Goal: Information Seeking & Learning: Learn about a topic

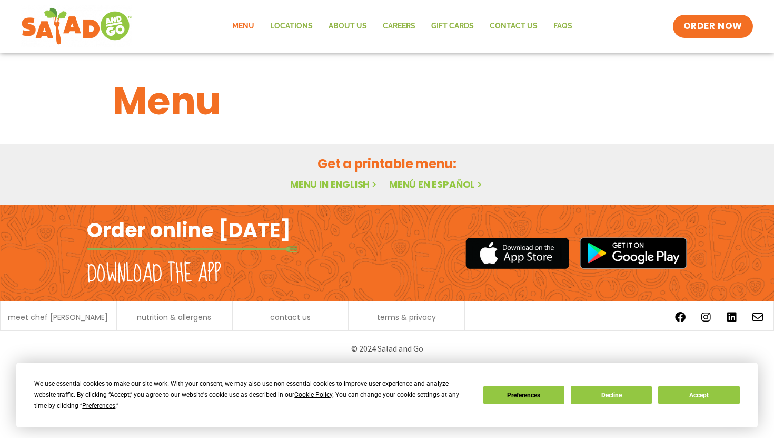
click at [336, 183] on link "Menu in English" at bounding box center [334, 184] width 89 height 13
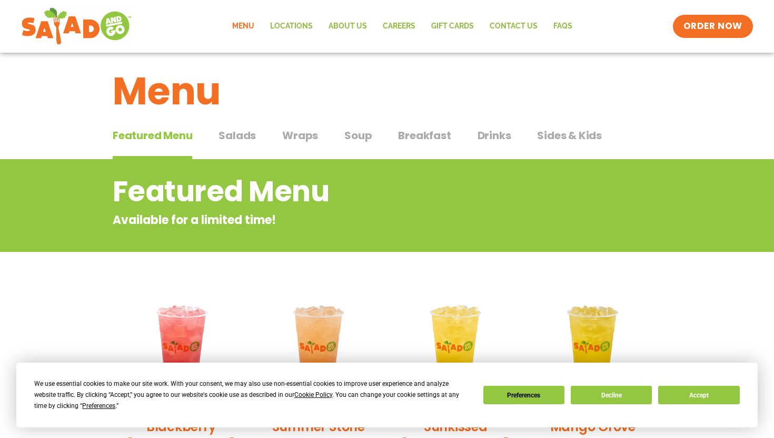
scroll to position [13, 0]
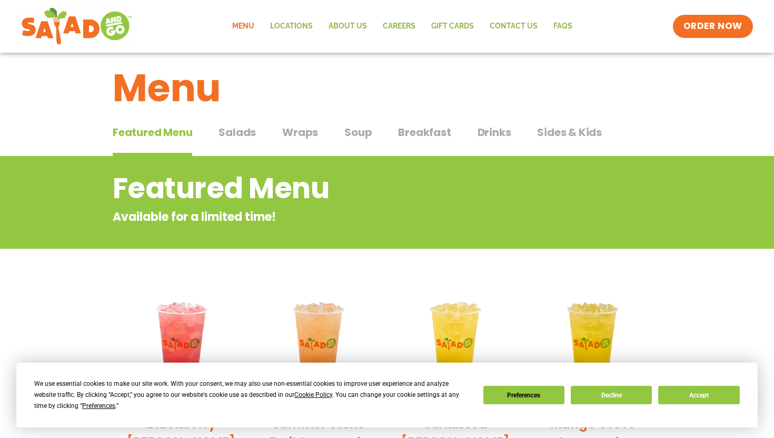
click at [306, 131] on span "Wraps" at bounding box center [300, 132] width 36 height 16
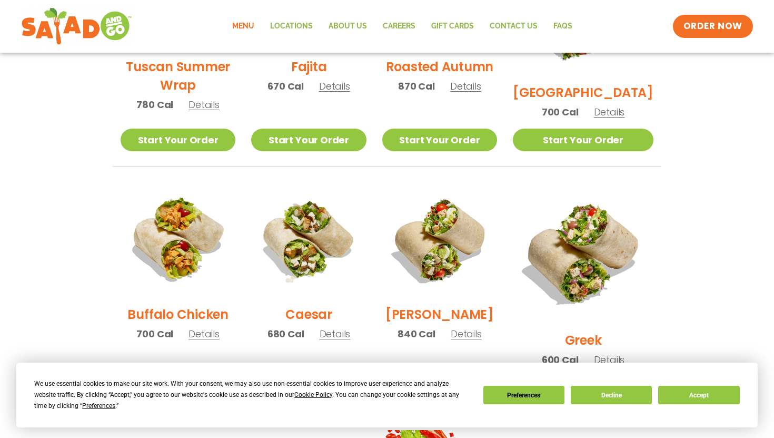
scroll to position [367, 0]
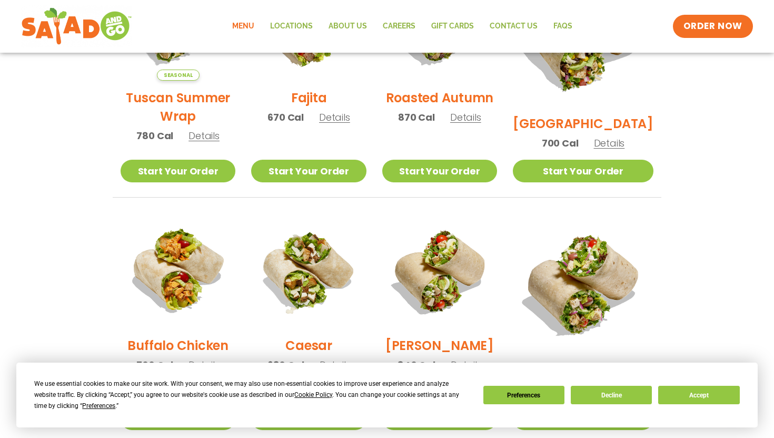
click at [480, 124] on span "Details" at bounding box center [465, 117] width 31 height 13
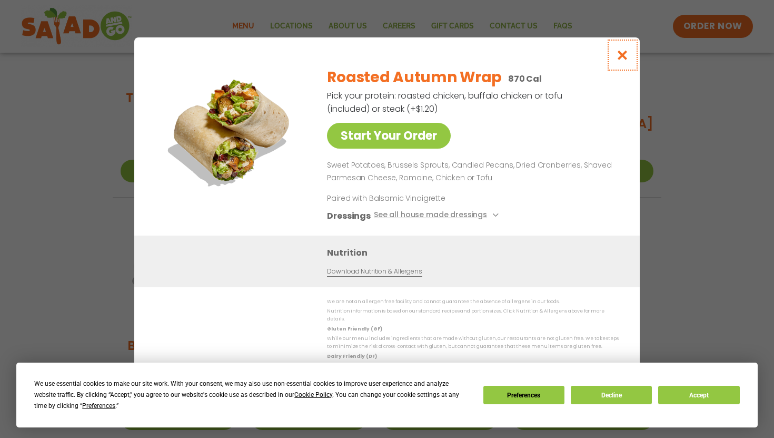
click at [625, 54] on icon "Close modal" at bounding box center [622, 55] width 13 height 11
